Goal: Task Accomplishment & Management: Use online tool/utility

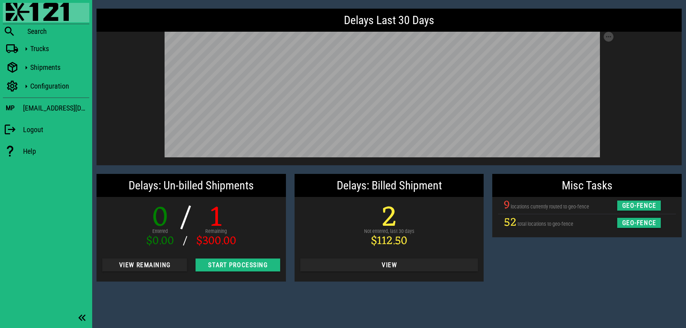
click at [280, 297] on div "Delays Last 30 Days Save as SVG Save as PNG Delays: Un-billed Shipments 0 Enter…" at bounding box center [389, 164] width 594 height 328
click at [552, 267] on div "Misc Tasks 9 locations currently routed to geo-fence geo-fence 52 total locatio…" at bounding box center [587, 228] width 198 height 116
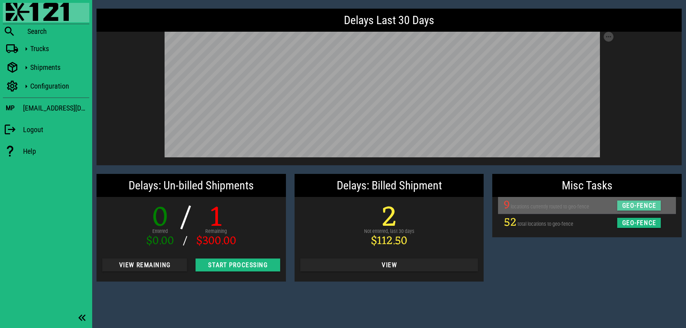
click at [635, 205] on span "geo-fence" at bounding box center [638, 205] width 35 height 7
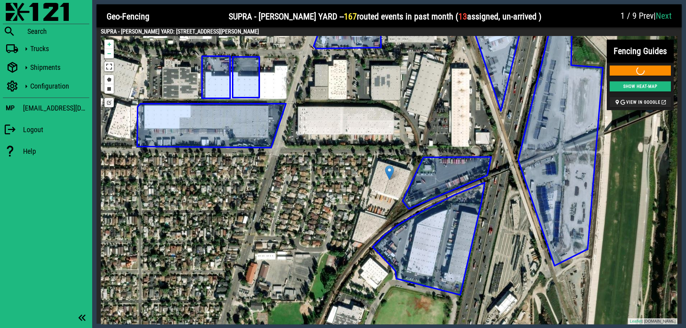
click at [663, 18] on link "Next" at bounding box center [663, 16] width 16 height 10
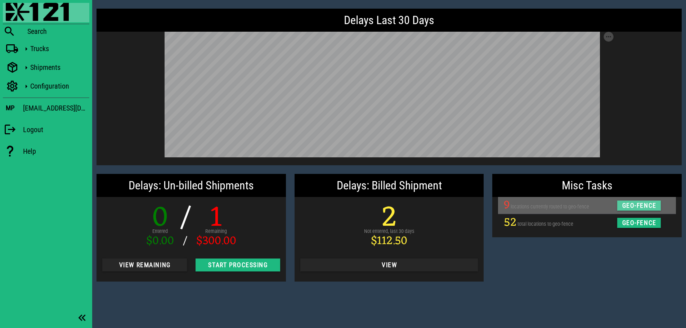
click at [637, 206] on span "geo-fence" at bounding box center [638, 205] width 35 height 7
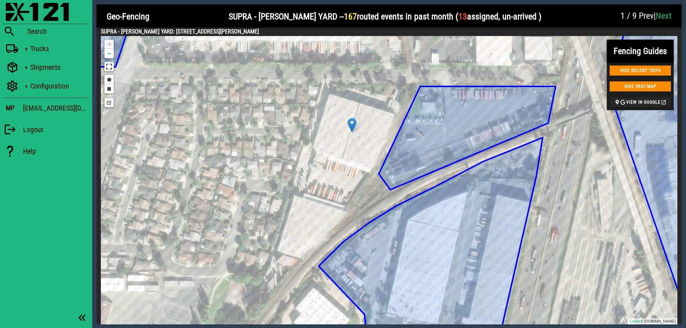
click at [109, 103] on link "Edit layers" at bounding box center [108, 102] width 9 height 9
click at [110, 88] on link "Draw a rectangle" at bounding box center [108, 88] width 9 height 9
click at [109, 79] on link "Draw a polygon" at bounding box center [108, 79] width 9 height 9
click at [109, 90] on link "Draw a rectangle" at bounding box center [108, 88] width 9 height 9
click at [108, 79] on link "Draw a polygon" at bounding box center [108, 79] width 9 height 9
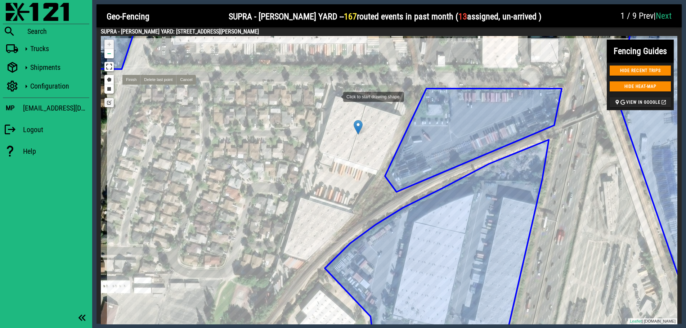
drag, startPoint x: 328, startPoint y: 94, endPoint x: 336, endPoint y: 96, distance: 8.2
click at [336, 96] on div at bounding box center [336, 96] width 14 height 14
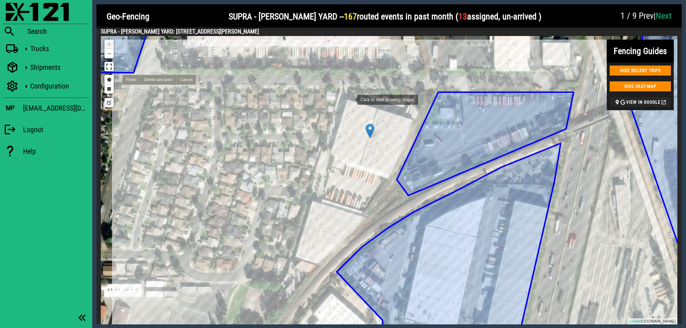
drag, startPoint x: 337, startPoint y: 95, endPoint x: 350, endPoint y: 99, distance: 12.8
click at [350, 99] on div at bounding box center [350, 99] width 14 height 14
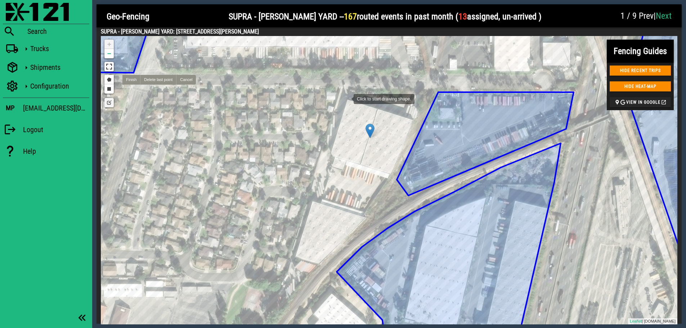
click at [346, 98] on div at bounding box center [346, 98] width 14 height 14
click at [181, 82] on link "Cancel" at bounding box center [186, 80] width 20 height 10
click at [668, 17] on link "Next" at bounding box center [663, 16] width 16 height 10
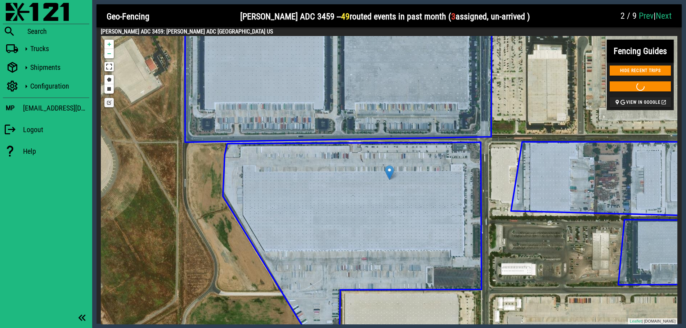
click at [668, 17] on link "Next" at bounding box center [663, 16] width 16 height 10
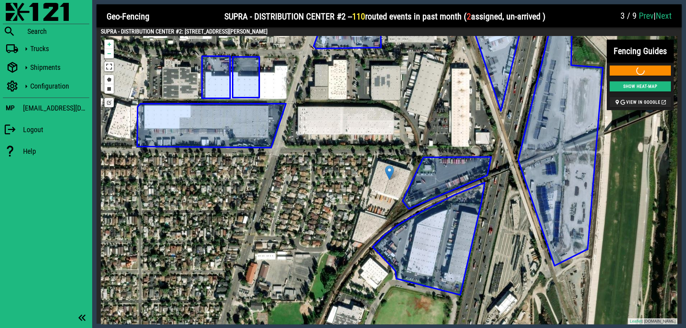
click at [668, 17] on link "Next" at bounding box center [663, 16] width 16 height 10
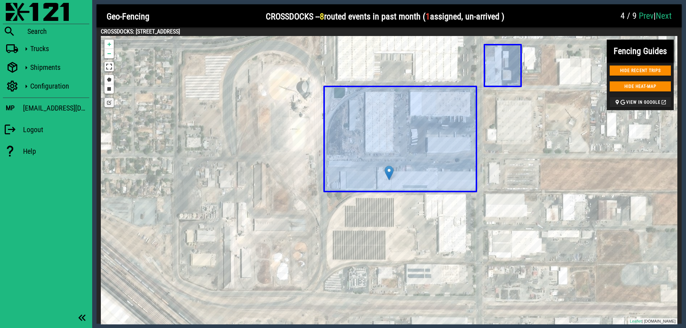
click at [474, 87] on icon at bounding box center [400, 138] width 152 height 105
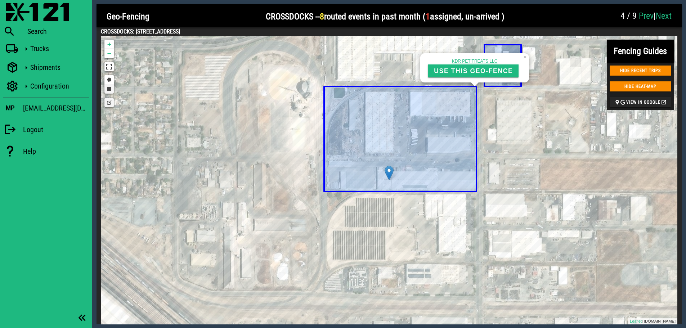
click at [107, 89] on link "Draw a rectangle" at bounding box center [108, 88] width 9 height 9
click at [324, 86] on icon at bounding box center [400, 138] width 152 height 105
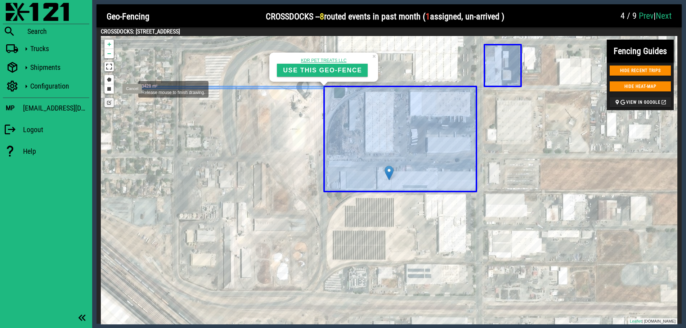
click at [131, 89] on link "Cancel" at bounding box center [131, 89] width 19 height 10
click at [111, 91] on link "Draw a rectangle" at bounding box center [108, 88] width 9 height 9
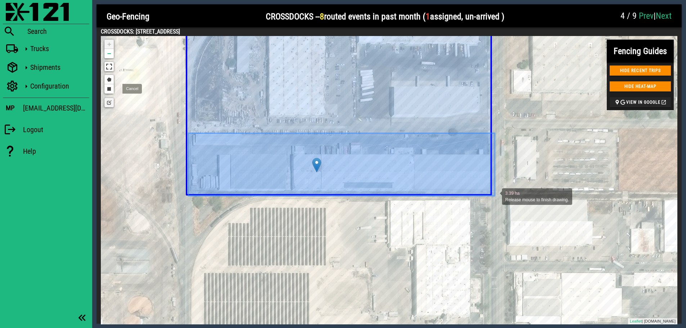
drag, startPoint x: 188, startPoint y: 133, endPoint x: 495, endPoint y: 196, distance: 312.6
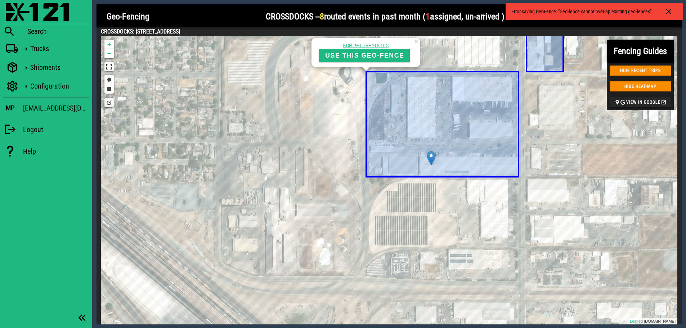
click at [502, 76] on icon at bounding box center [442, 124] width 152 height 105
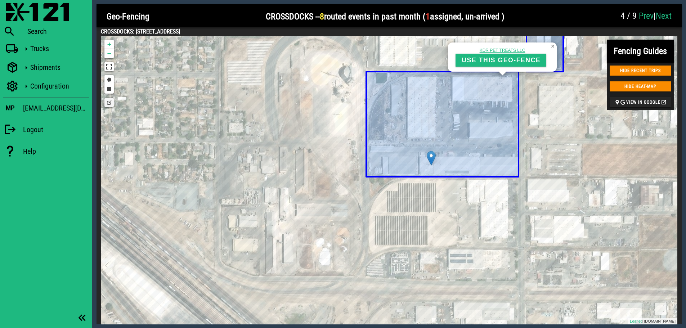
click at [554, 45] on link "×" at bounding box center [553, 44] width 6 height 5
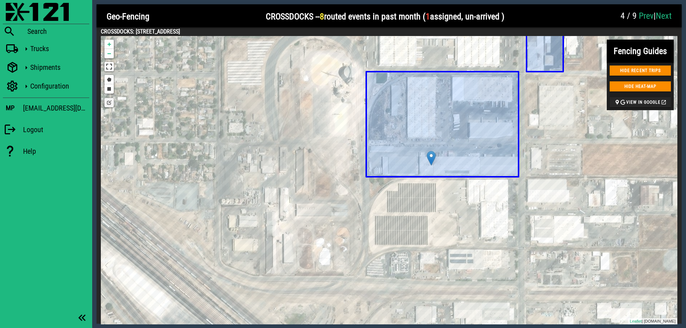
drag, startPoint x: 409, startPoint y: 120, endPoint x: 396, endPoint y: 114, distance: 14.4
click at [396, 114] on icon at bounding box center [442, 124] width 152 height 105
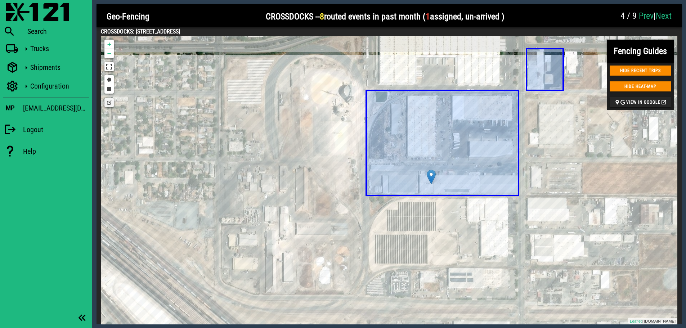
drag, startPoint x: 517, startPoint y: 72, endPoint x: 517, endPoint y: 94, distance: 21.6
click at [517, 94] on icon at bounding box center [442, 142] width 152 height 105
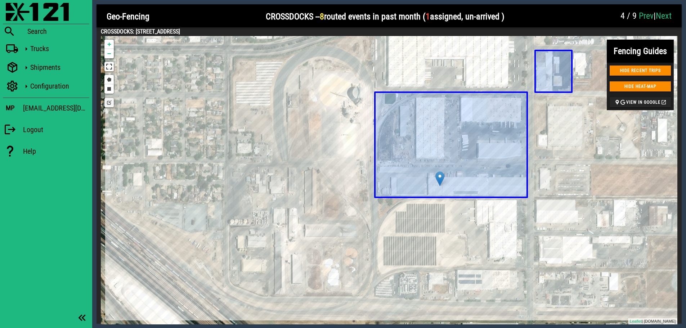
drag, startPoint x: 378, startPoint y: 96, endPoint x: 384, endPoint y: 80, distance: 17.3
click at [384, 92] on icon at bounding box center [451, 144] width 152 height 105
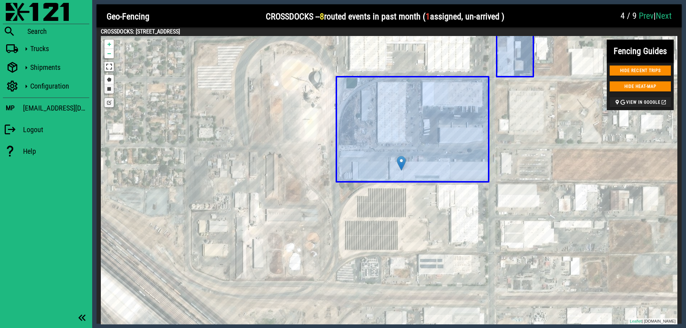
click at [109, 90] on link "Draw a rectangle" at bounding box center [108, 88] width 9 height 9
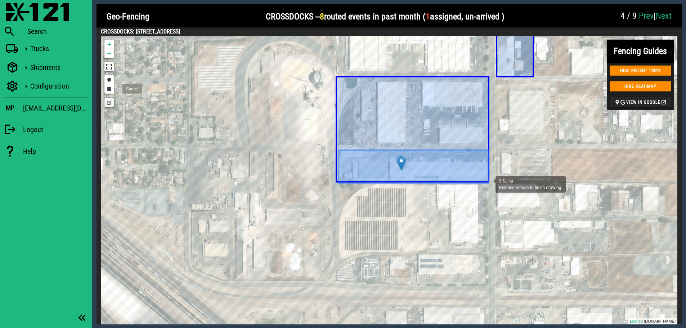
drag, startPoint x: 338, startPoint y: 150, endPoint x: 488, endPoint y: 184, distance: 153.4
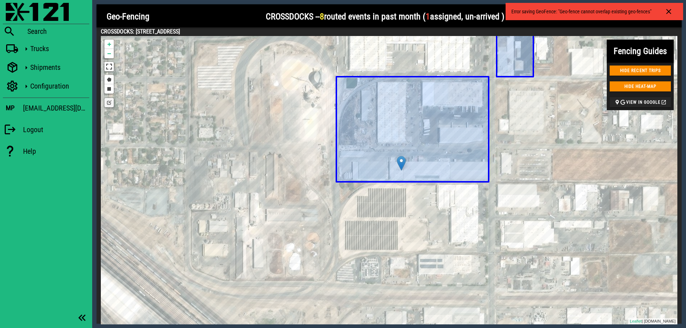
click at [415, 125] on icon at bounding box center [412, 129] width 152 height 105
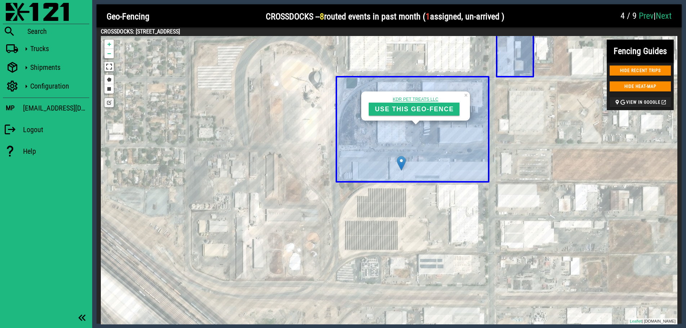
click at [108, 103] on link "Edit layers" at bounding box center [108, 102] width 9 height 9
click at [341, 150] on icon at bounding box center [412, 129] width 152 height 105
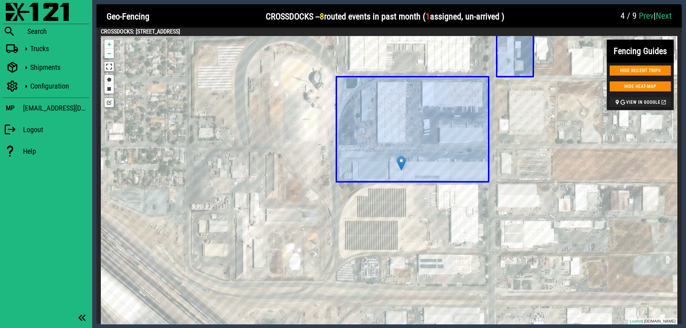
click at [432, 78] on icon at bounding box center [412, 129] width 152 height 105
click at [483, 49] on link "×" at bounding box center [482, 46] width 6 height 5
click at [342, 78] on icon at bounding box center [412, 129] width 152 height 105
click at [542, 17] on div at bounding box center [563, 17] width 108 height 22
click at [388, 117] on icon at bounding box center [412, 129] width 152 height 105
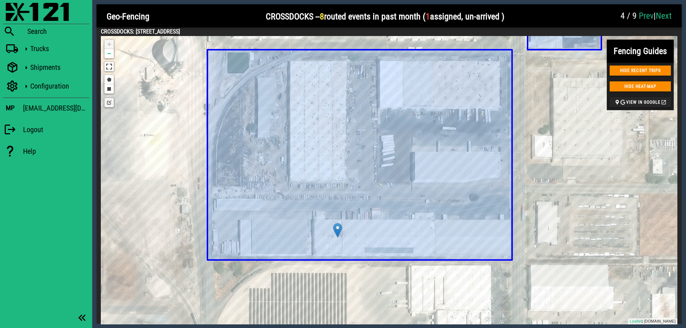
click at [437, 130] on icon at bounding box center [359, 155] width 305 height 210
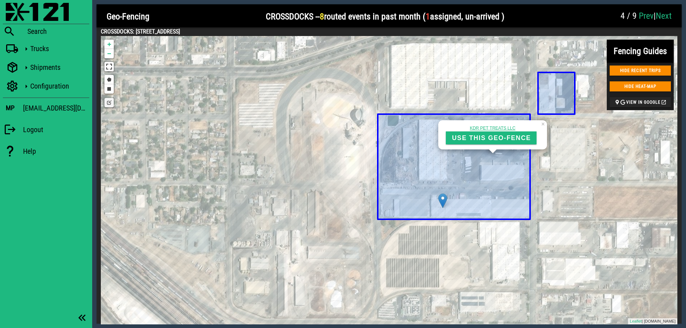
click at [109, 102] on link "Edit layers" at bounding box center [108, 102] width 9 height 9
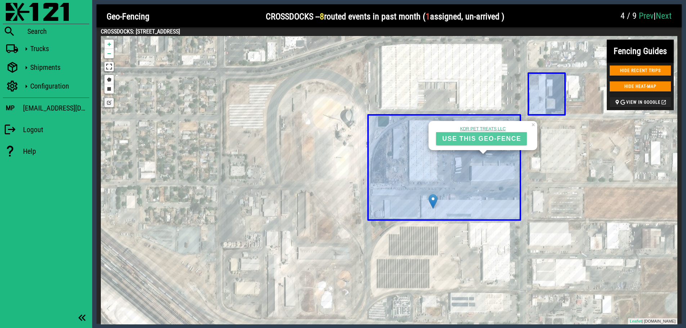
click at [479, 139] on span "USE THIS GEO-FENCE" at bounding box center [481, 139] width 79 height 8
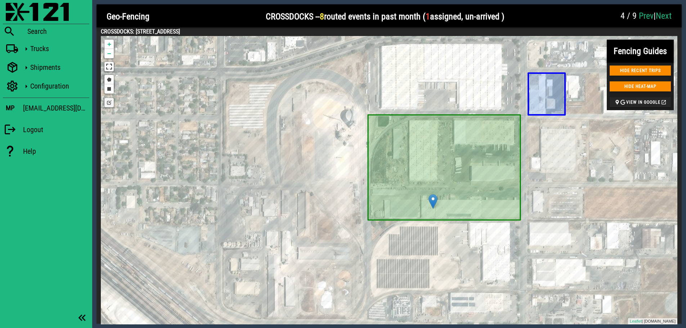
click at [108, 103] on link "Edit layers" at bounding box center [108, 102] width 9 height 9
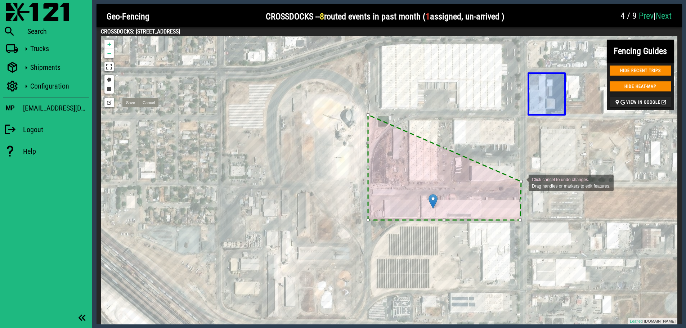
drag, startPoint x: 520, startPoint y: 115, endPoint x: 521, endPoint y: 182, distance: 67.3
click at [521, 182] on div at bounding box center [520, 181] width 3 height 3
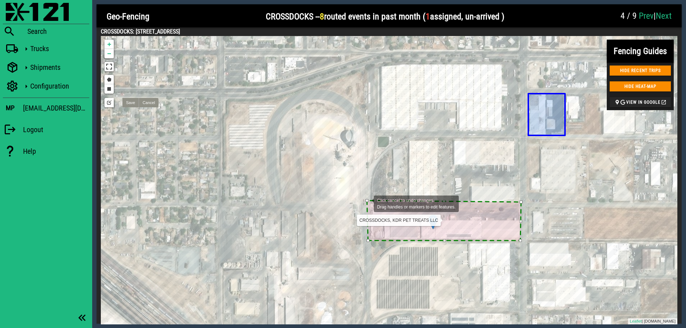
drag, startPoint x: 368, startPoint y: 136, endPoint x: 366, endPoint y: 203, distance: 66.6
click at [141, 124] on div "CROSSDOCKS, KDR PET TREATS LLC Click cancel to undo changes. Drag handles or ma…" at bounding box center [141, 124] width 0 height 0
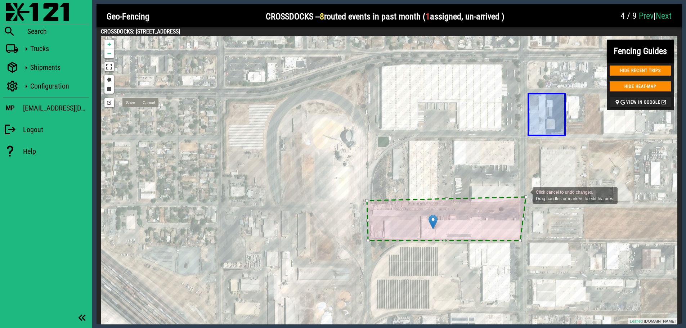
click at [141, 124] on div "Click cancel to undo changes. Drag handles or markers to edit features." at bounding box center [141, 124] width 0 height 0
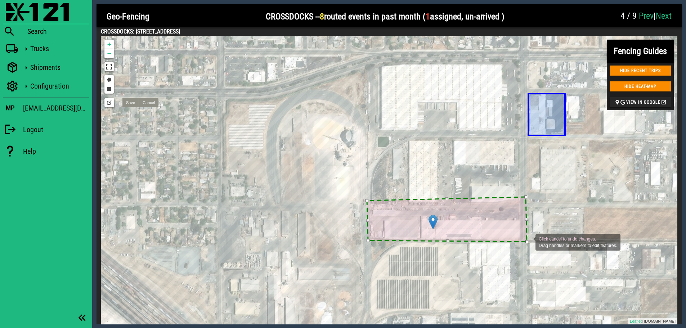
click at [141, 124] on div "Click cancel to undo changes. Drag handles or markers to edit features." at bounding box center [141, 124] width 0 height 0
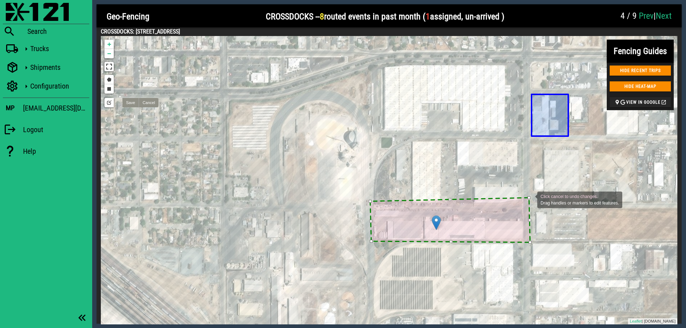
click at [530, 199] on div at bounding box center [528, 197] width 3 height 3
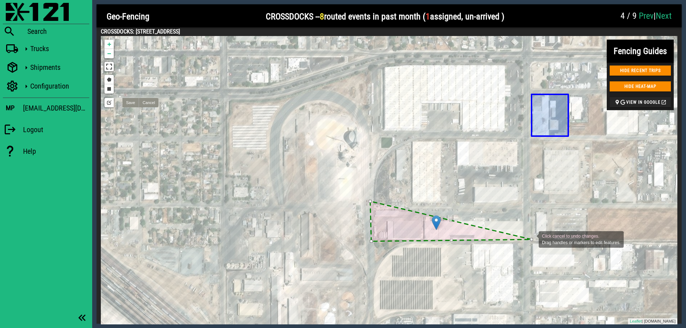
drag, startPoint x: 529, startPoint y: 243, endPoint x: 531, endPoint y: 239, distance: 4.7
click at [531, 239] on div at bounding box center [531, 239] width 3 height 3
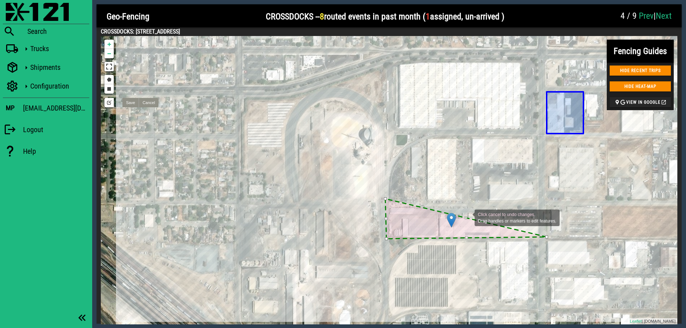
drag, startPoint x: 449, startPoint y: 220, endPoint x: 463, endPoint y: 218, distance: 14.5
click at [160, 122] on div "Click cancel to undo changes. Drag handles or markers to edit features." at bounding box center [160, 122] width 0 height 0
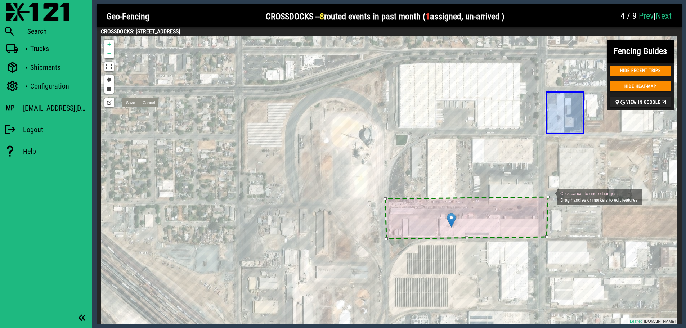
click at [160, 122] on div "Click cancel to undo changes. Drag handles or markers to edit features." at bounding box center [160, 122] width 0 height 0
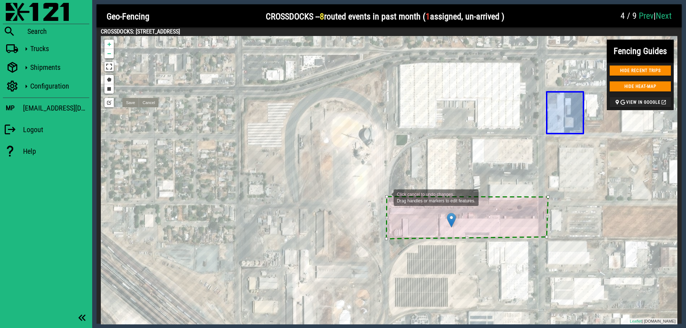
click at [386, 197] on div at bounding box center [386, 196] width 3 height 3
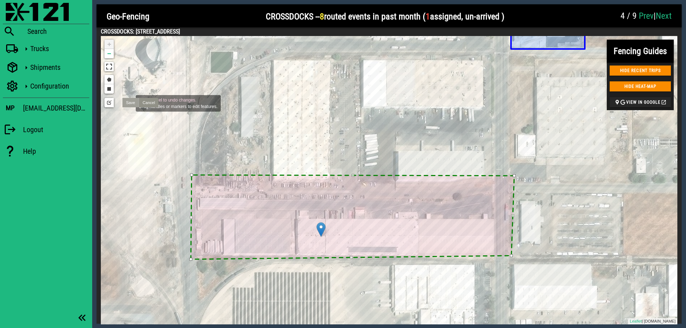
click at [128, 102] on link "Save" at bounding box center [130, 102] width 16 height 9
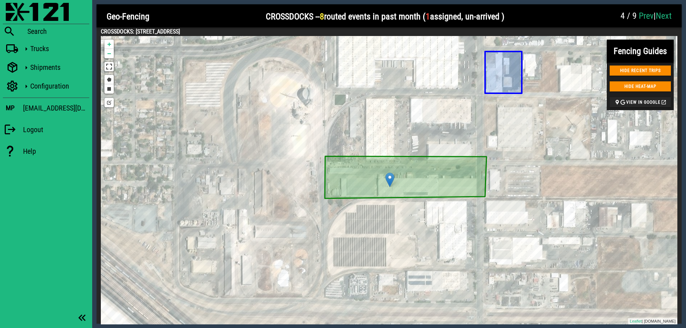
click at [563, 17] on div at bounding box center [563, 17] width 108 height 22
